Goal: Task Accomplishment & Management: Complete application form

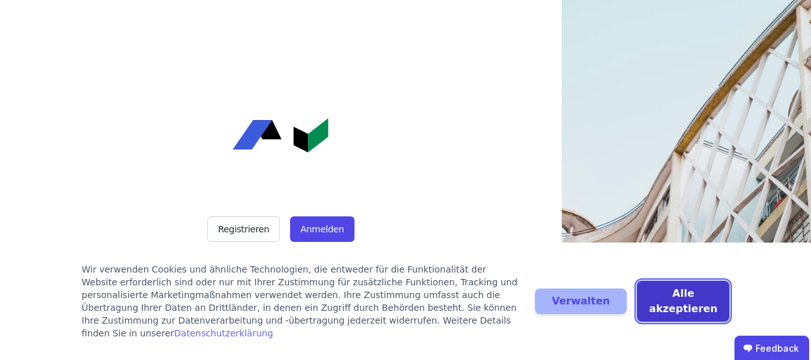
click at [661, 304] on button "Alle akzeptieren" at bounding box center [683, 301] width 92 height 41
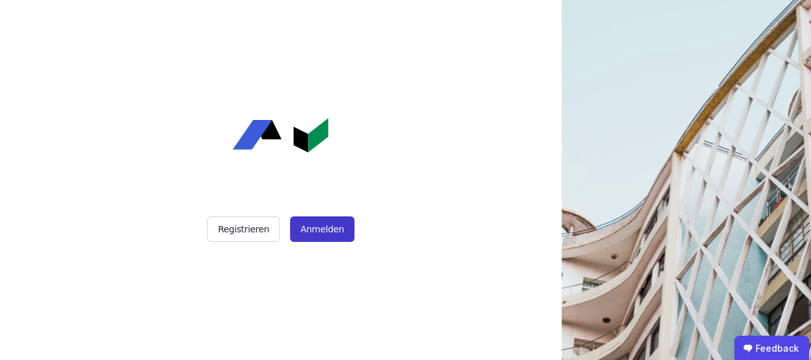
click at [313, 226] on button "Anmelden" at bounding box center [322, 229] width 64 height 26
